Goal: Information Seeking & Learning: Learn about a topic

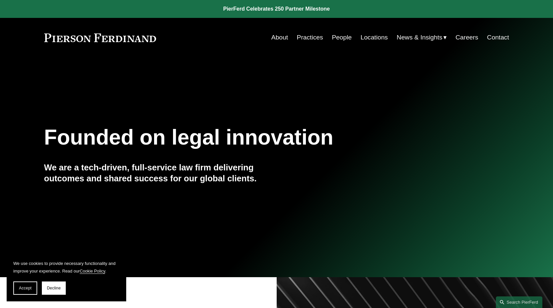
click at [335, 39] on link "People" at bounding box center [342, 37] width 20 height 13
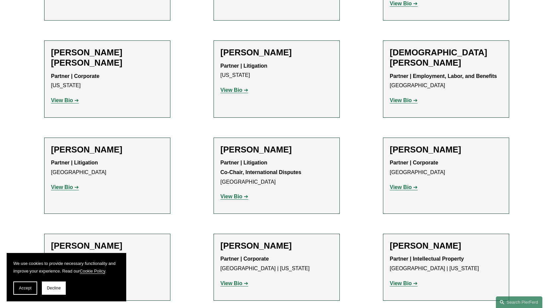
scroll to position [1913, 0]
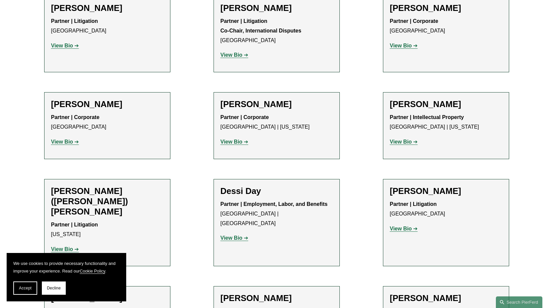
click at [127, 294] on h2 "[PERSON_NAME]" at bounding box center [107, 299] width 112 height 10
click at [29, 287] on span "Accept" at bounding box center [25, 288] width 13 height 5
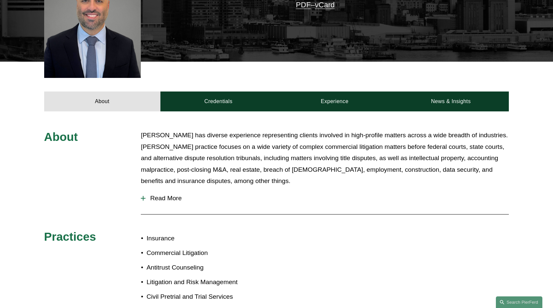
scroll to position [283, 0]
